Goal: Find contact information

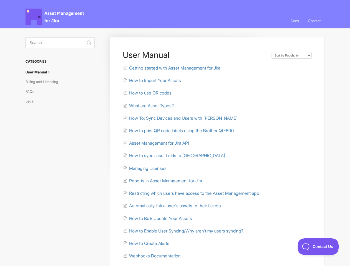
click at [313, 21] on link "Contact" at bounding box center [313, 20] width 21 height 15
click at [89, 43] on icon "submit" at bounding box center [89, 42] width 4 height 4
click at [318, 246] on span "Contact Us" at bounding box center [317, 246] width 41 height 4
